Goal: Use online tool/utility: Utilize a website feature to perform a specific function

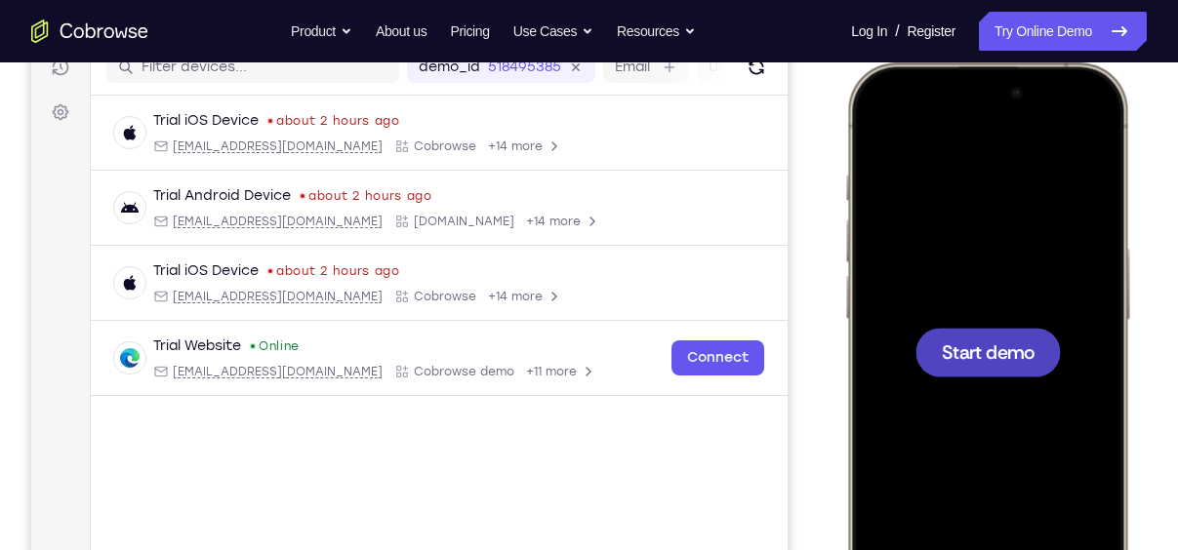
click at [964, 358] on span "Start demo" at bounding box center [987, 351] width 93 height 19
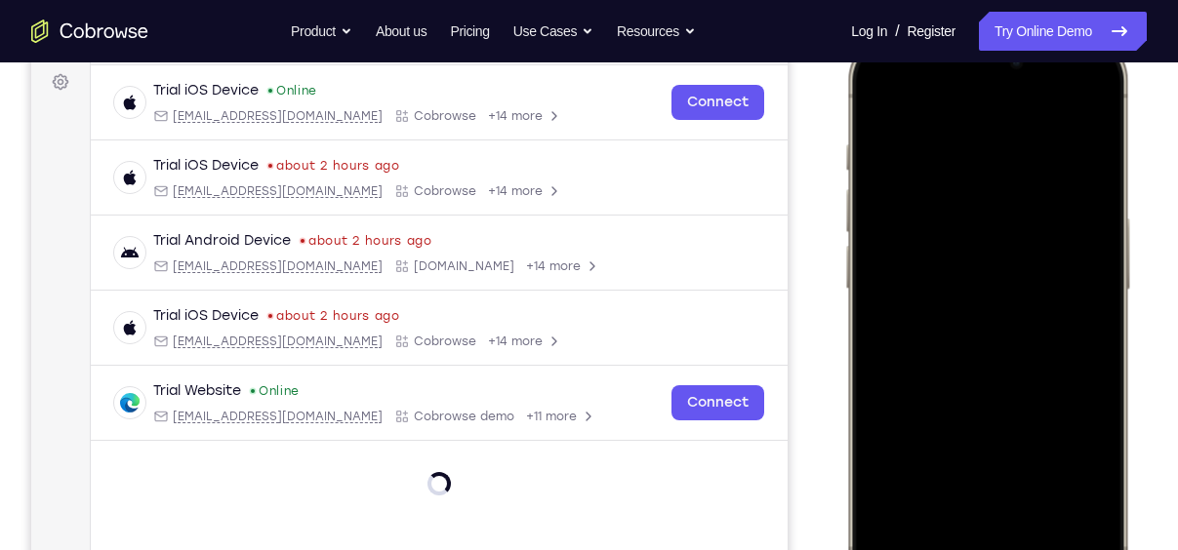
scroll to position [355, 0]
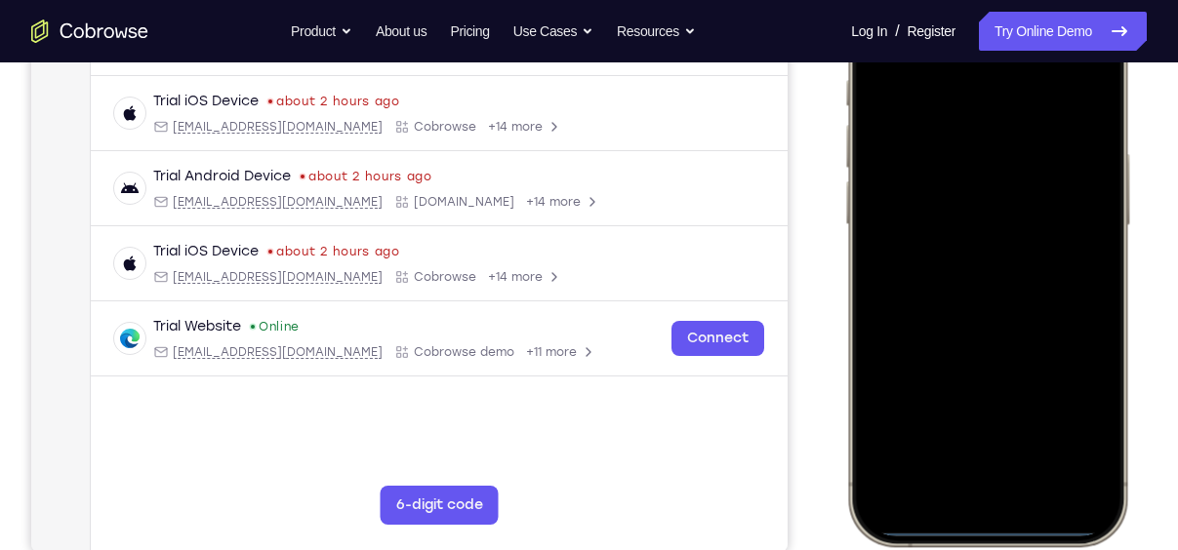
click at [959, 492] on div at bounding box center [987, 257] width 257 height 557
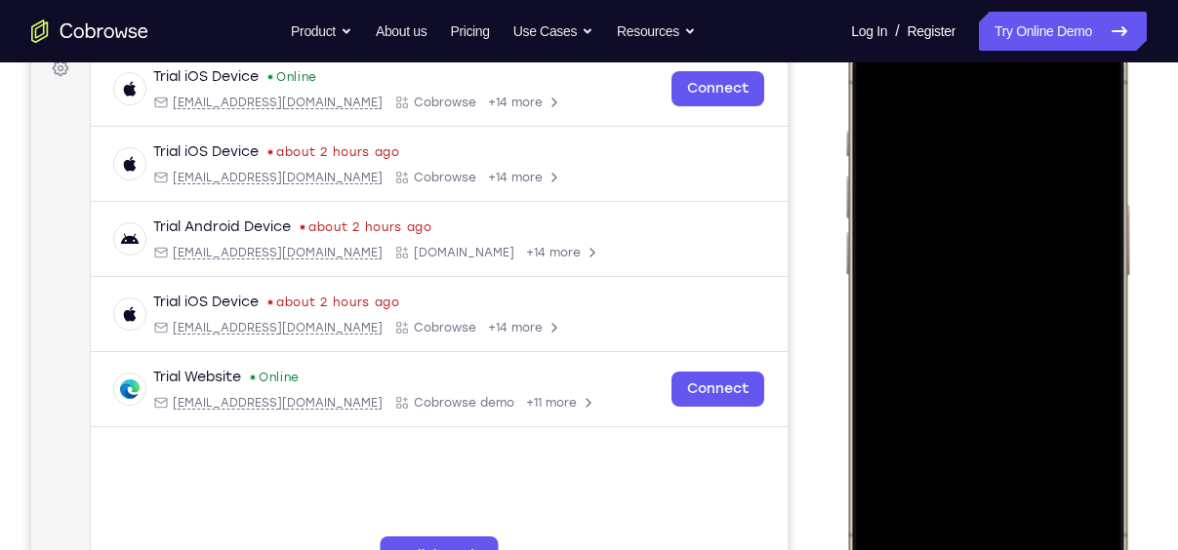
scroll to position [303, 0]
click at [990, 513] on div at bounding box center [987, 308] width 257 height 557
click at [962, 118] on div at bounding box center [987, 308] width 257 height 557
click at [965, 340] on div at bounding box center [987, 308] width 257 height 557
click at [985, 233] on div at bounding box center [987, 308] width 257 height 557
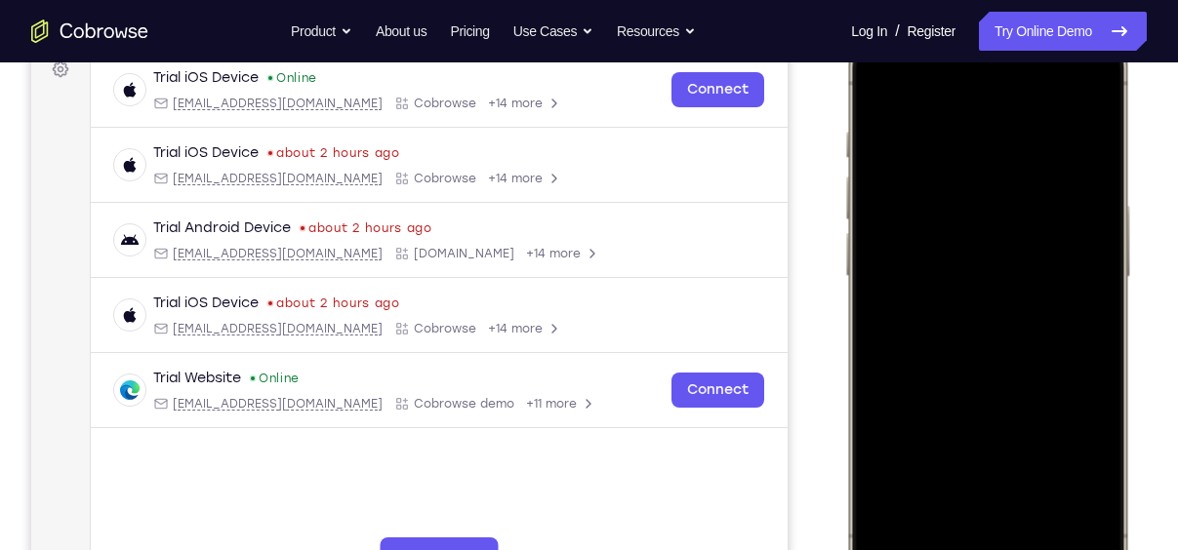
click at [971, 267] on div at bounding box center [987, 308] width 257 height 557
click at [982, 319] on div at bounding box center [987, 308] width 257 height 557
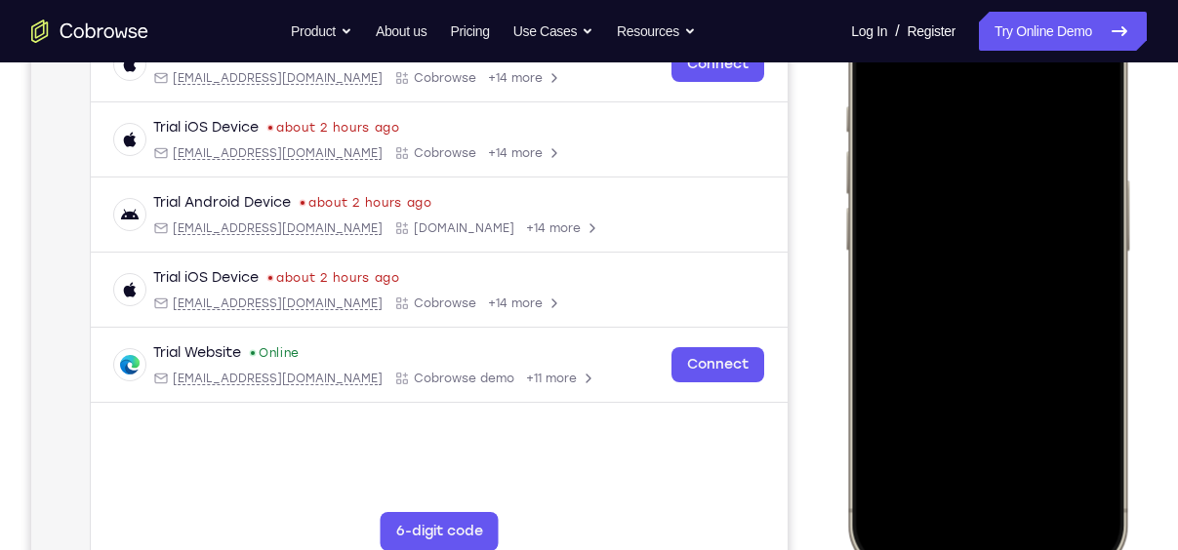
click at [1019, 379] on div at bounding box center [987, 283] width 257 height 557
click at [992, 364] on div at bounding box center [987, 283] width 257 height 557
click at [1035, 461] on div at bounding box center [987, 283] width 257 height 557
click at [922, 231] on div at bounding box center [987, 283] width 257 height 557
click at [879, 72] on div at bounding box center [987, 283] width 257 height 557
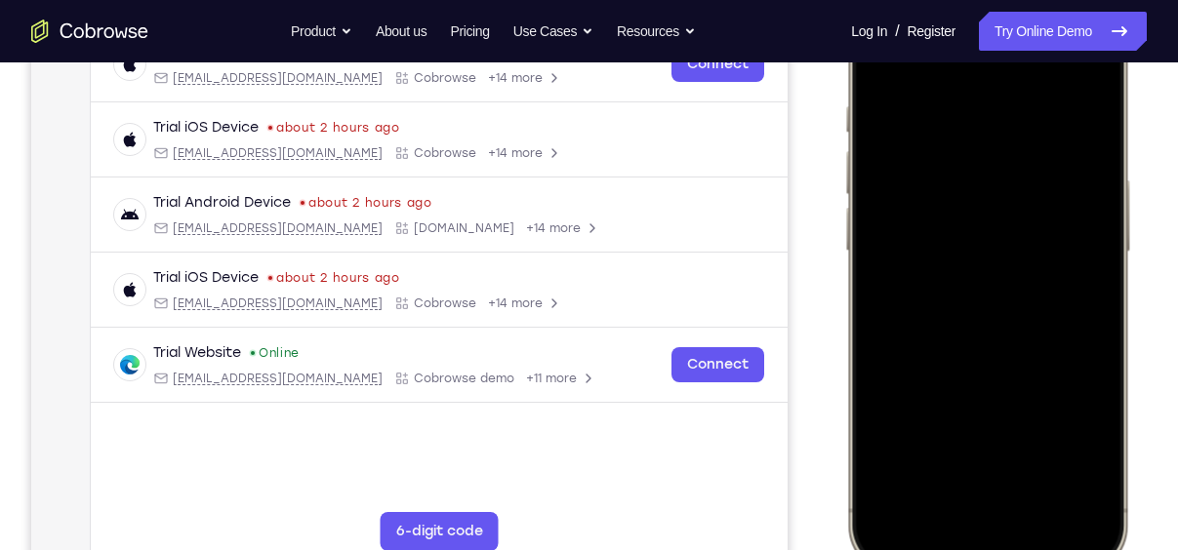
click at [879, 72] on div at bounding box center [987, 283] width 257 height 557
click at [875, 63] on div at bounding box center [987, 283] width 257 height 557
